Goal: Task Accomplishment & Management: Manage account settings

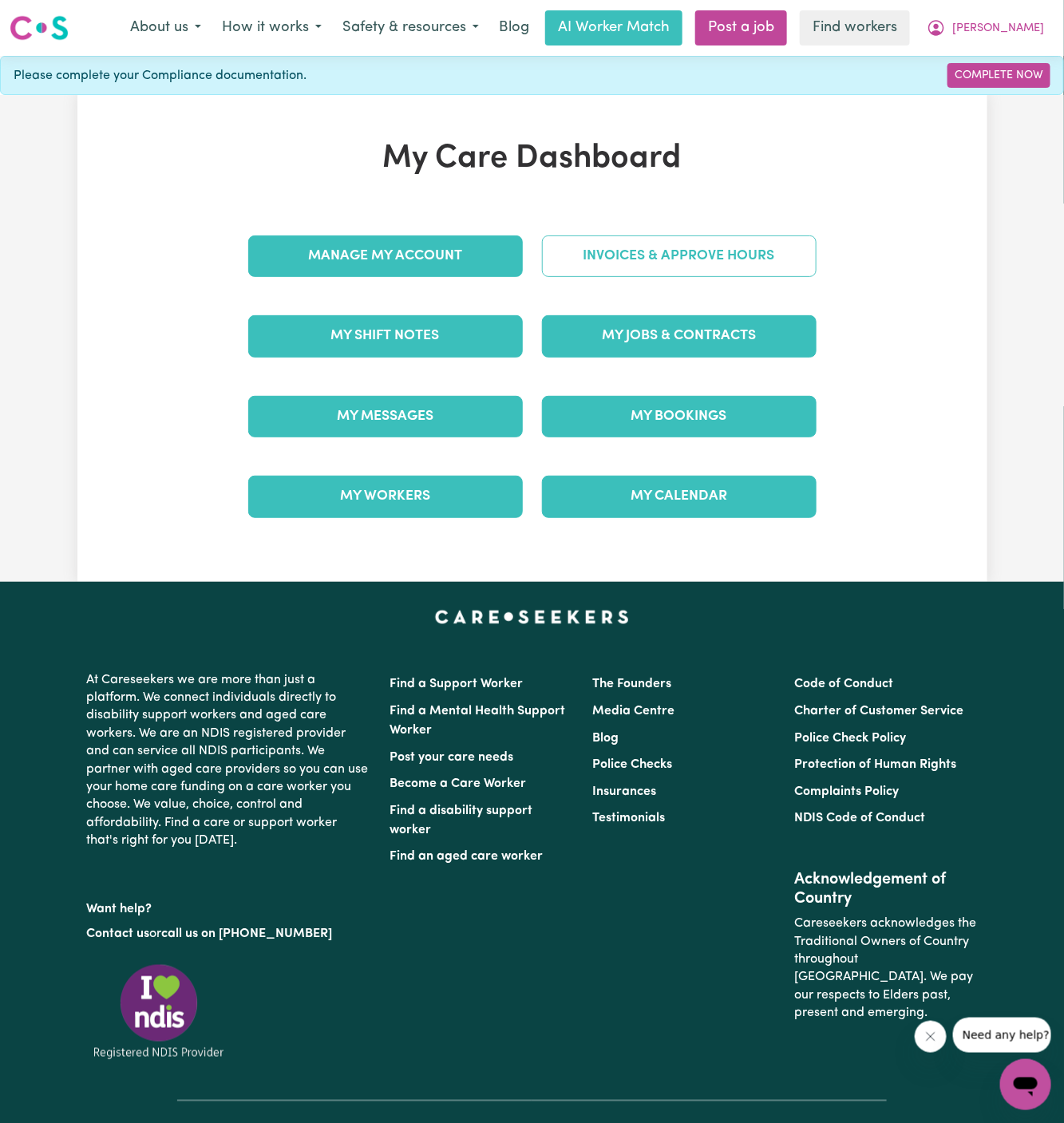
click at [668, 252] on link "Invoices & Approve Hours" at bounding box center [679, 256] width 274 height 41
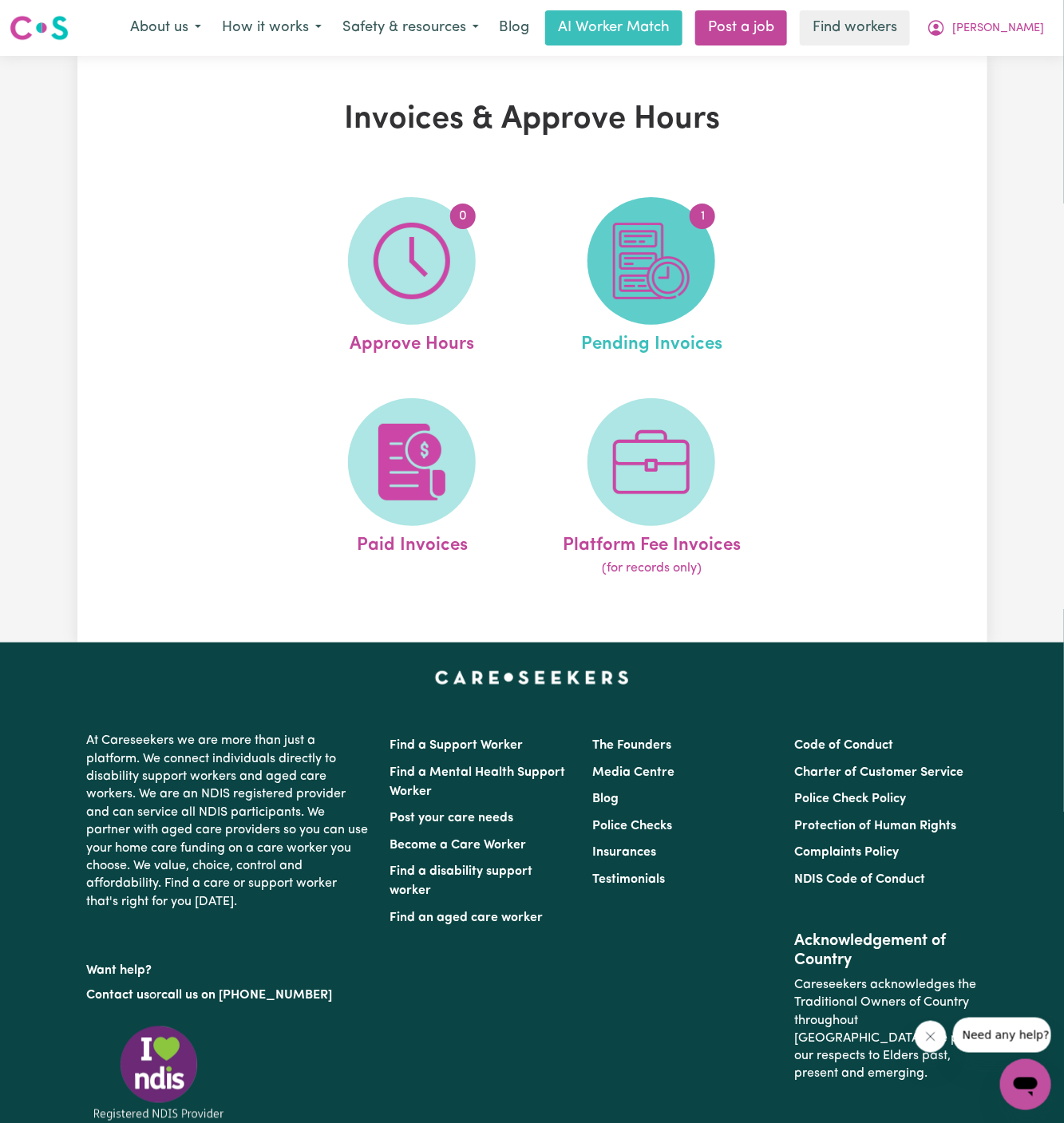
click at [677, 273] on img at bounding box center [651, 261] width 76 height 76
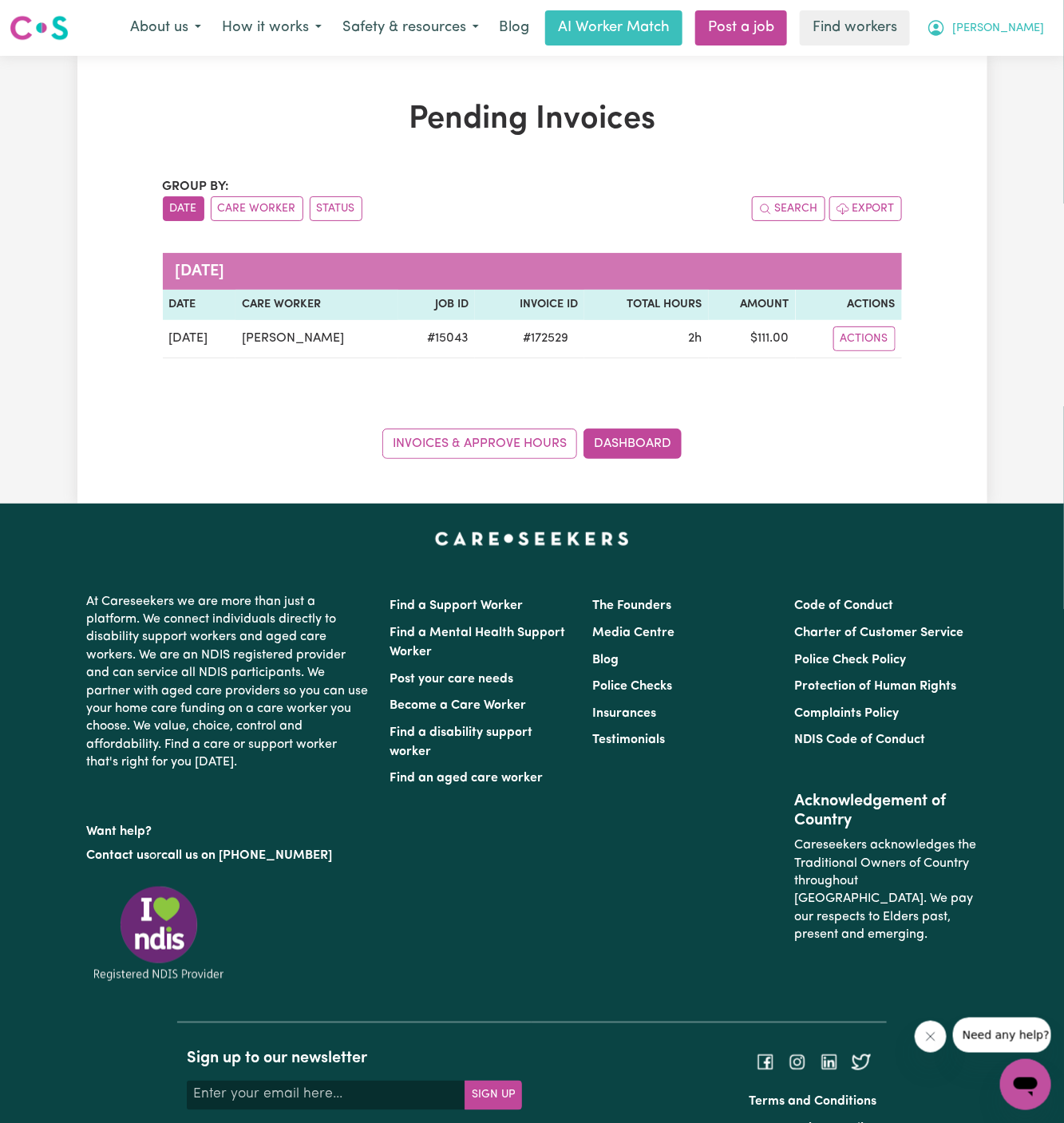
click at [1029, 37] on span "[PERSON_NAME]" at bounding box center [997, 28] width 92 height 17
click at [1025, 62] on link "My Dashboard" at bounding box center [990, 62] width 126 height 30
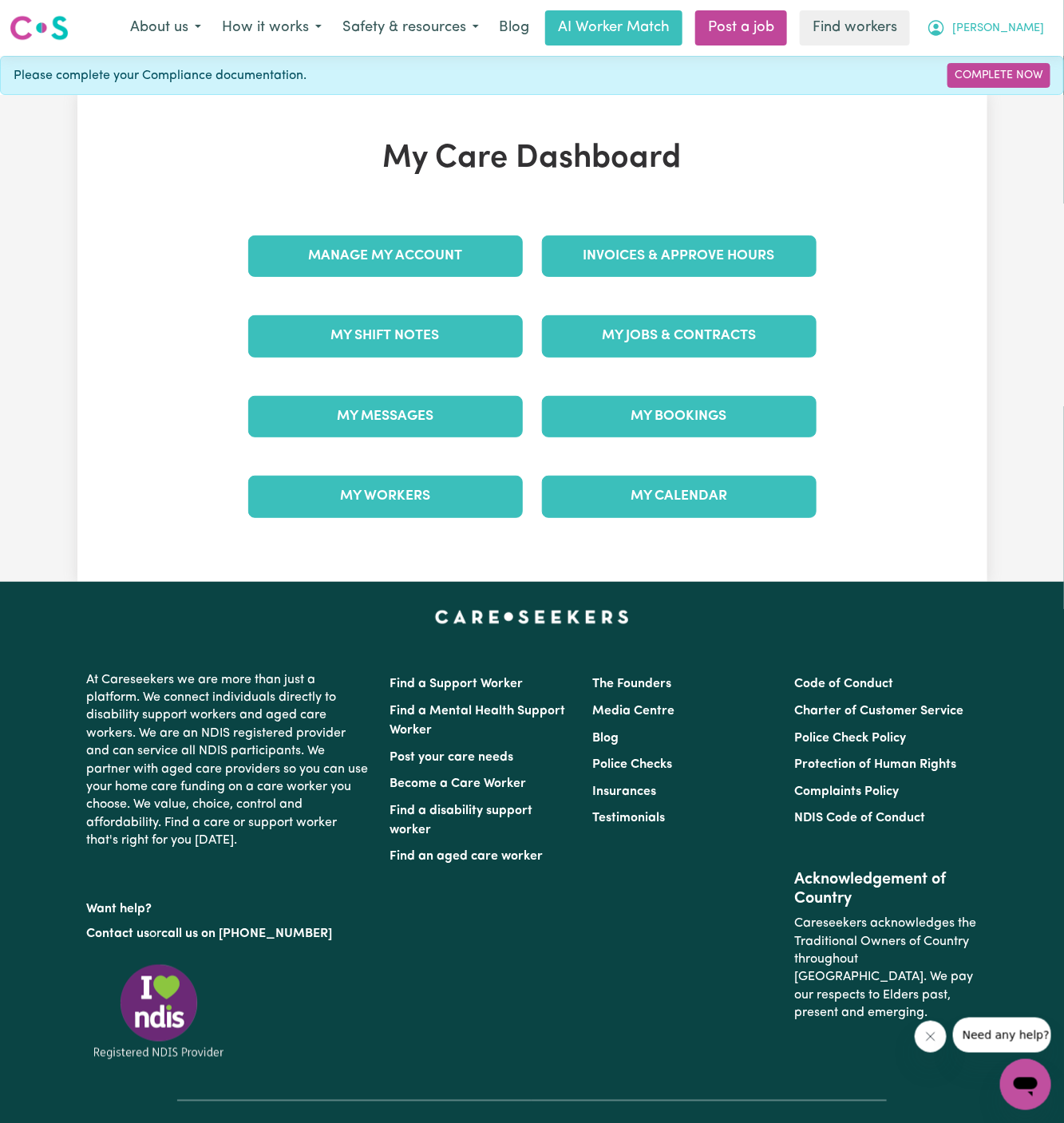
click at [1025, 37] on span "[PERSON_NAME]" at bounding box center [997, 28] width 92 height 17
click at [1014, 90] on link "Logout" at bounding box center [990, 91] width 126 height 30
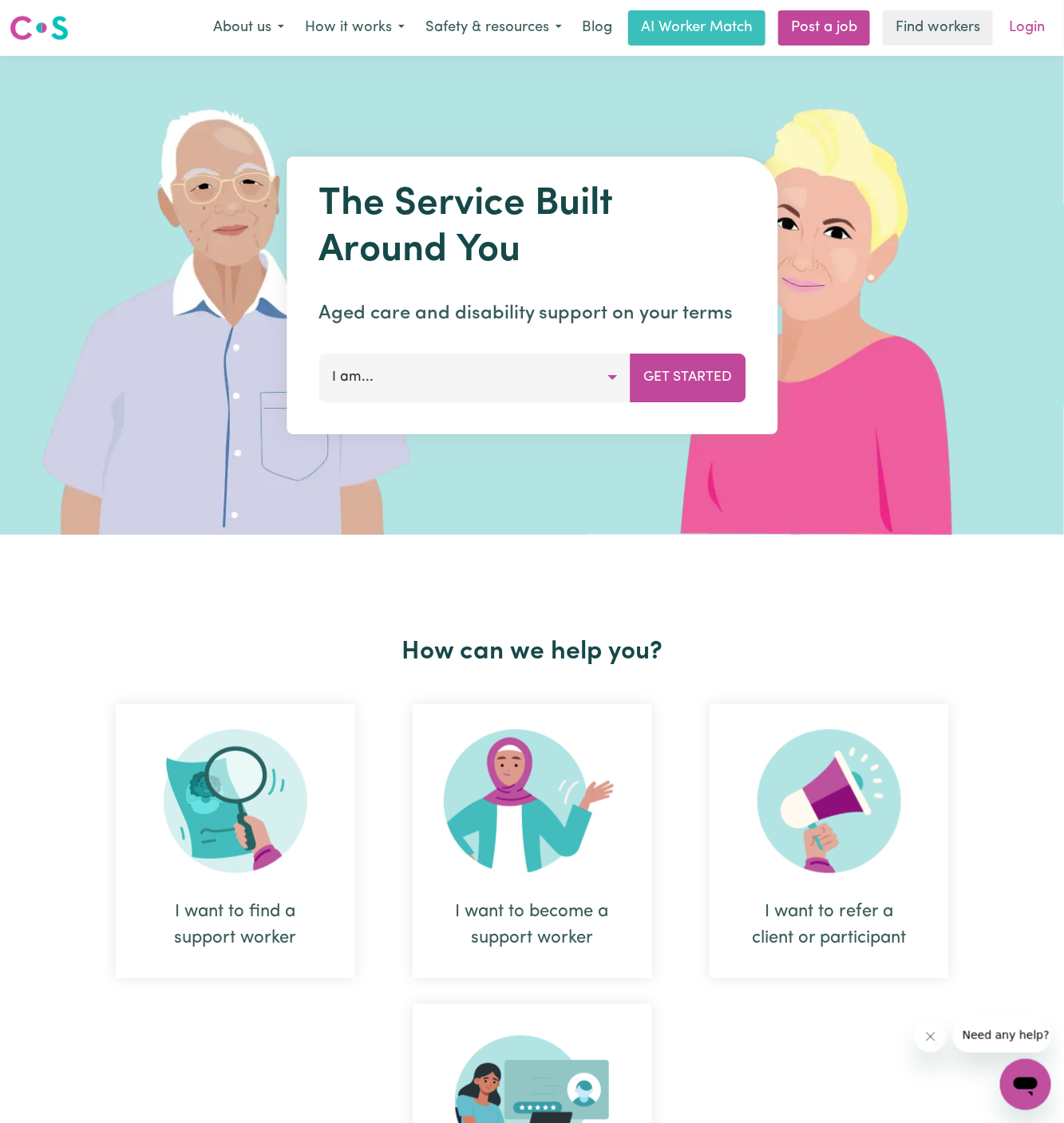
click at [1027, 20] on link "Login" at bounding box center [1026, 27] width 55 height 35
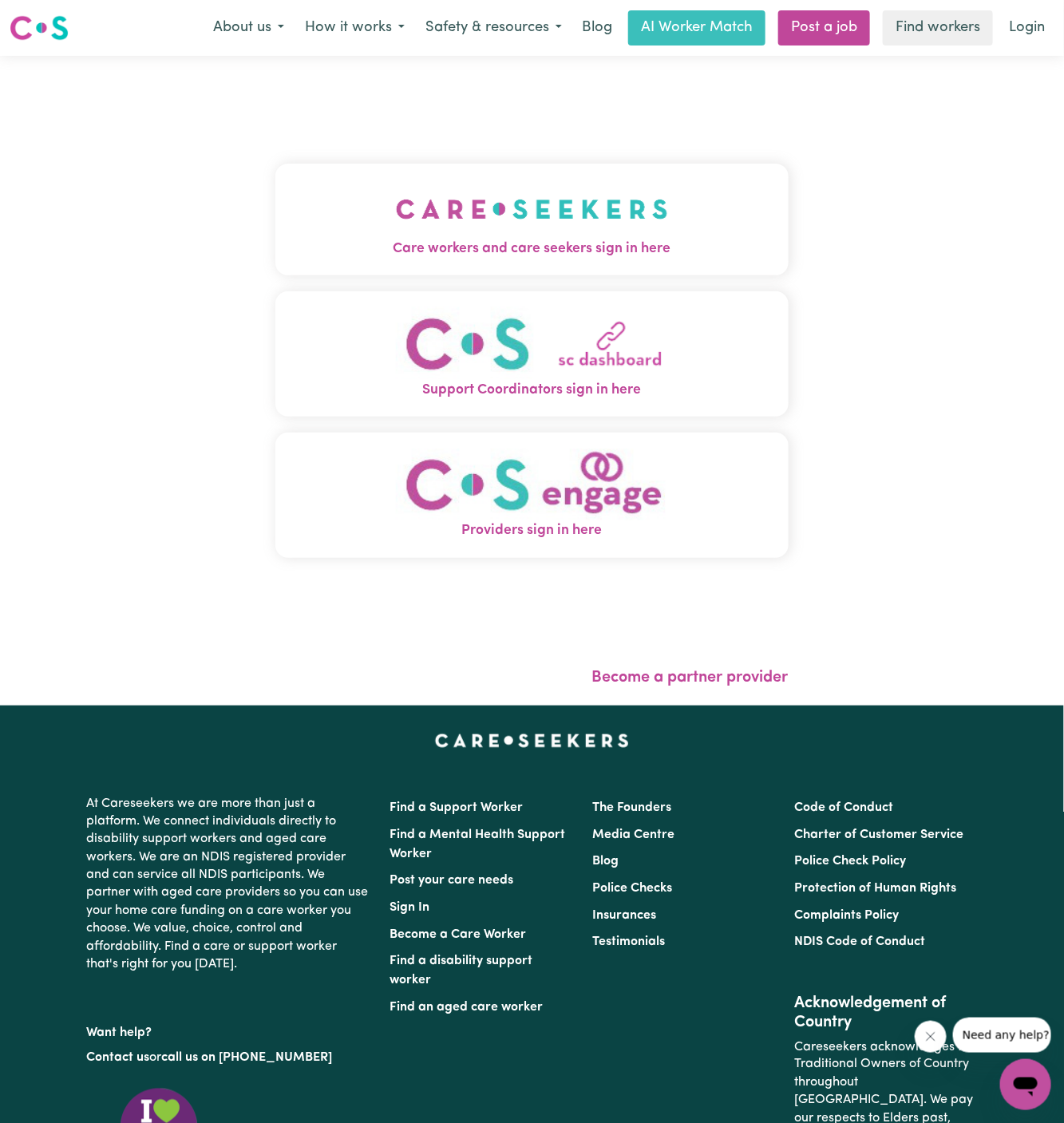
click at [432, 212] on img "Care workers and care seekers sign in here" at bounding box center [532, 208] width 272 height 59
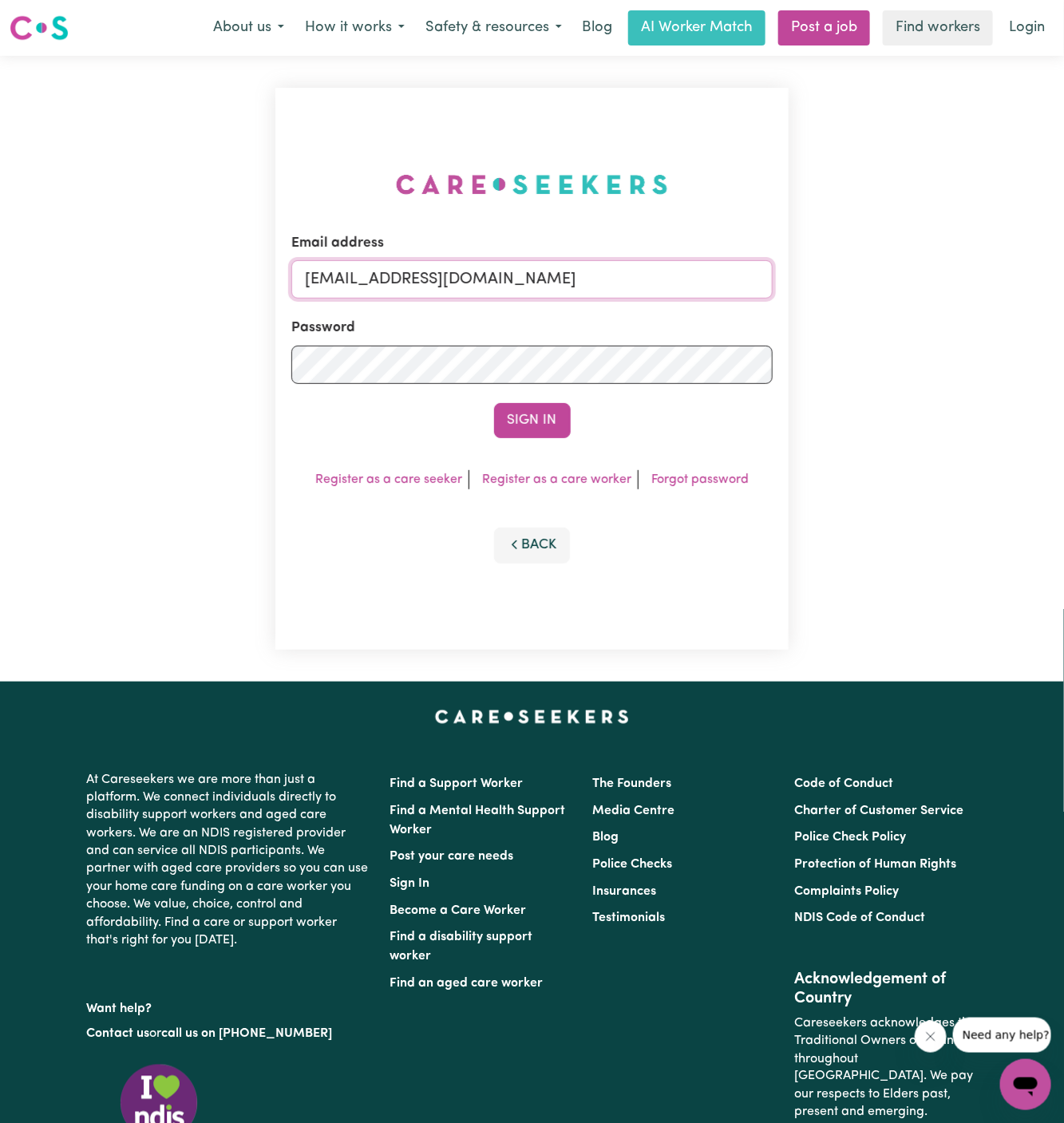
drag, startPoint x: 390, startPoint y: 282, endPoint x: 1211, endPoint y: 286, distance: 821.0
click at [1063, 286] on html "Menu About us How it works Safety & resources Blog AI Worker Match Post a job F…" at bounding box center [532, 683] width 1064 height 1367
type input "[EMAIL_ADDRESS][DOMAIN_NAME]"
click at [564, 423] on button "Sign In" at bounding box center [532, 420] width 76 height 35
